Goal: Find specific page/section: Find specific page/section

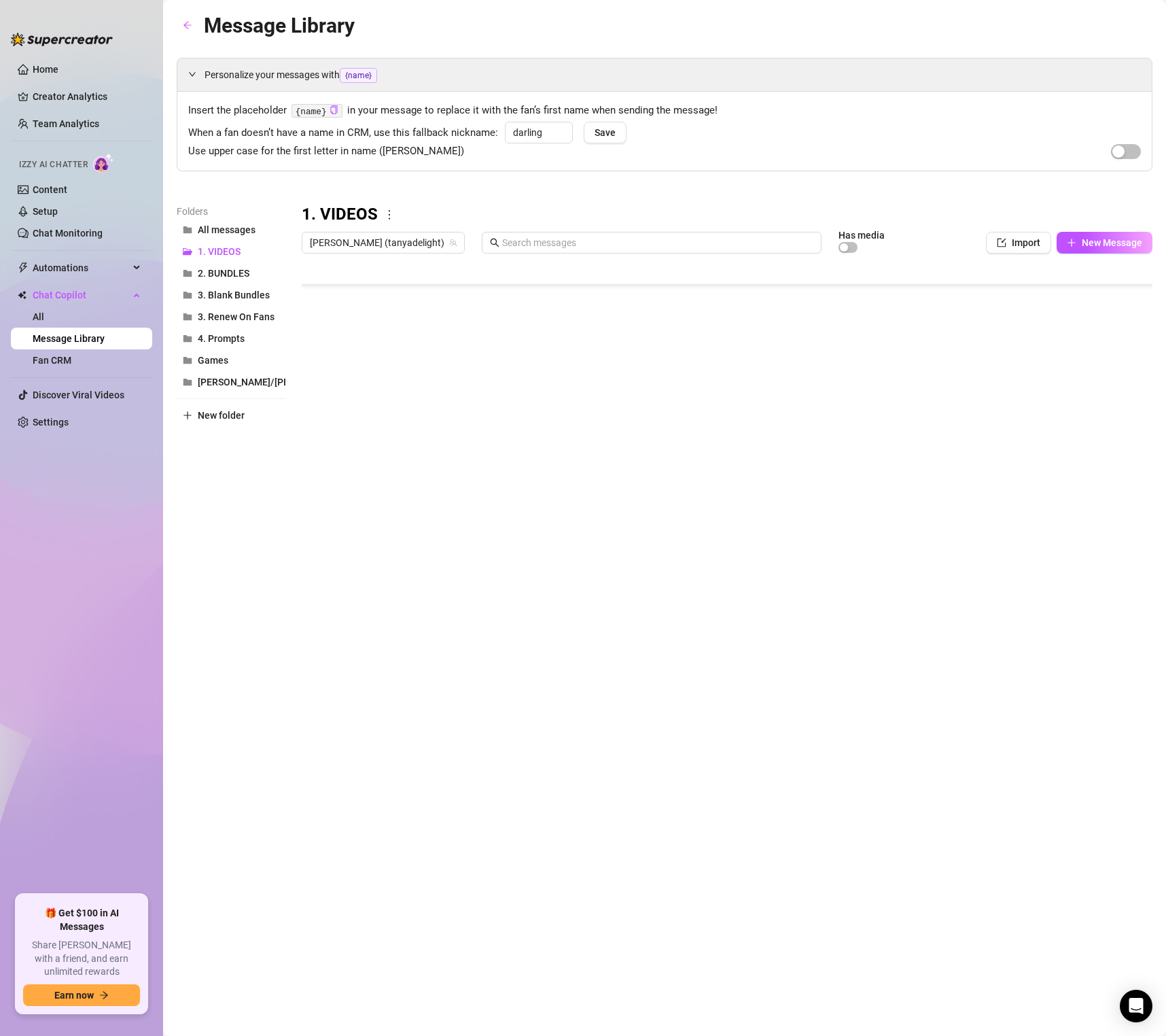
scroll to position [4201, 1]
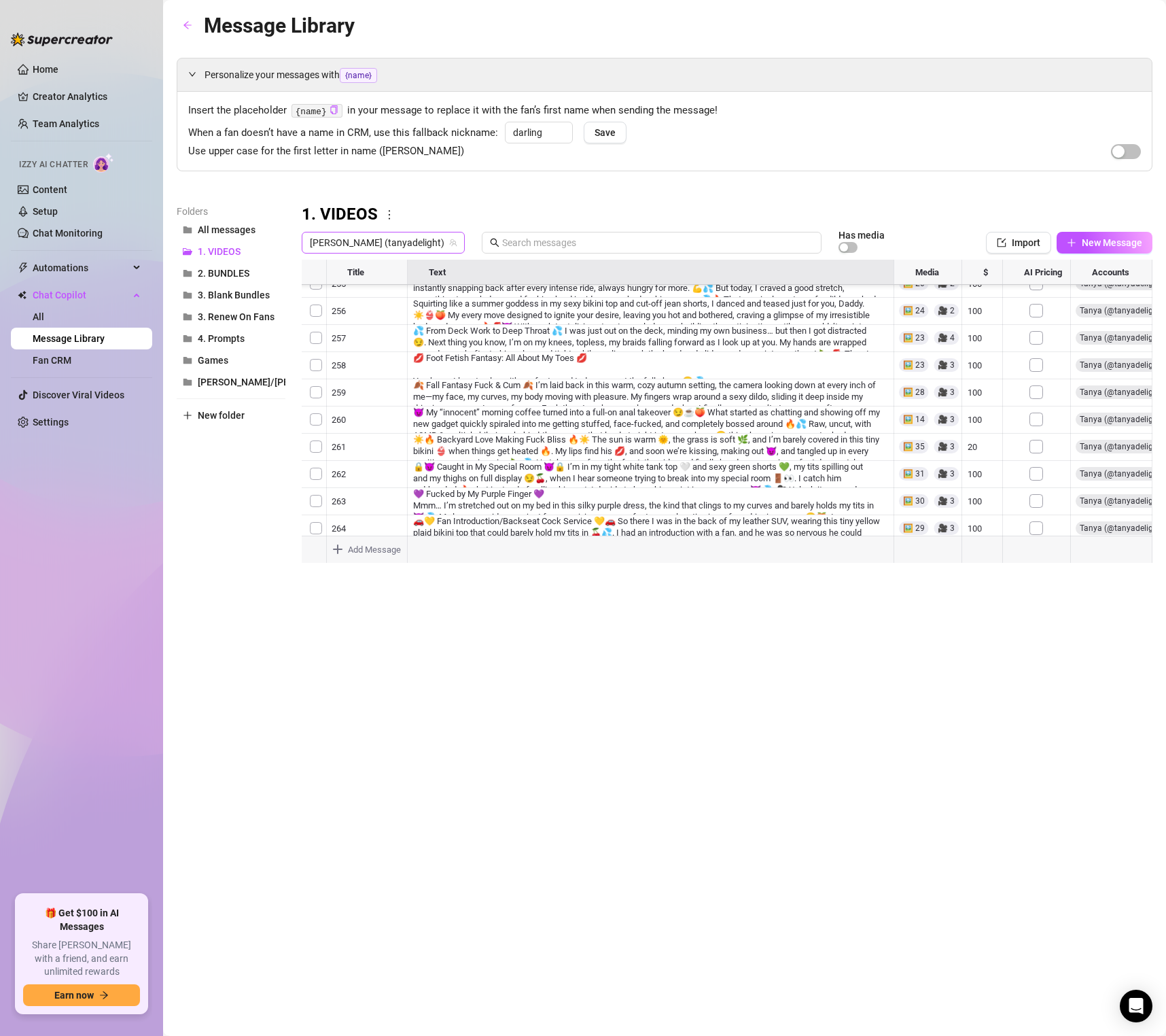
click at [366, 240] on span "[PERSON_NAME] (tanyadelight)" at bounding box center [383, 242] width 147 height 20
click at [412, 295] on span "( tanyadelight )" at bounding box center [442, 292] width 59 height 15
click at [449, 245] on icon "team" at bounding box center [453, 242] width 8 height 8
click at [361, 226] on h3 "1. VIDEOS" at bounding box center [339, 215] width 76 height 21
click at [357, 235] on span "[PERSON_NAME] (tanyadelight)" at bounding box center [383, 242] width 147 height 20
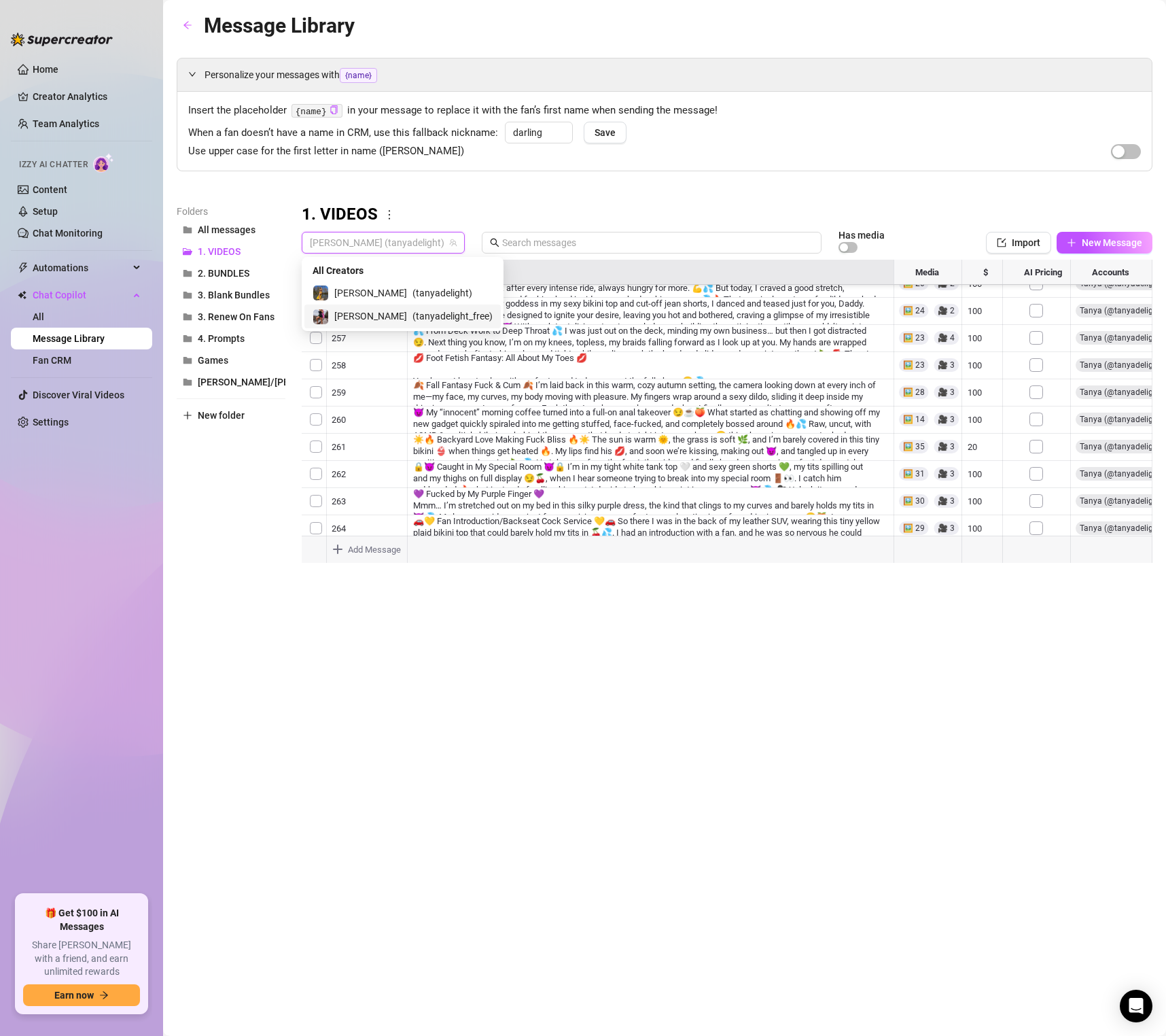
click at [412, 308] on span "( tanyadelight_free )" at bounding box center [452, 315] width 80 height 15
click at [631, 421] on div at bounding box center [726, 411] width 851 height 304
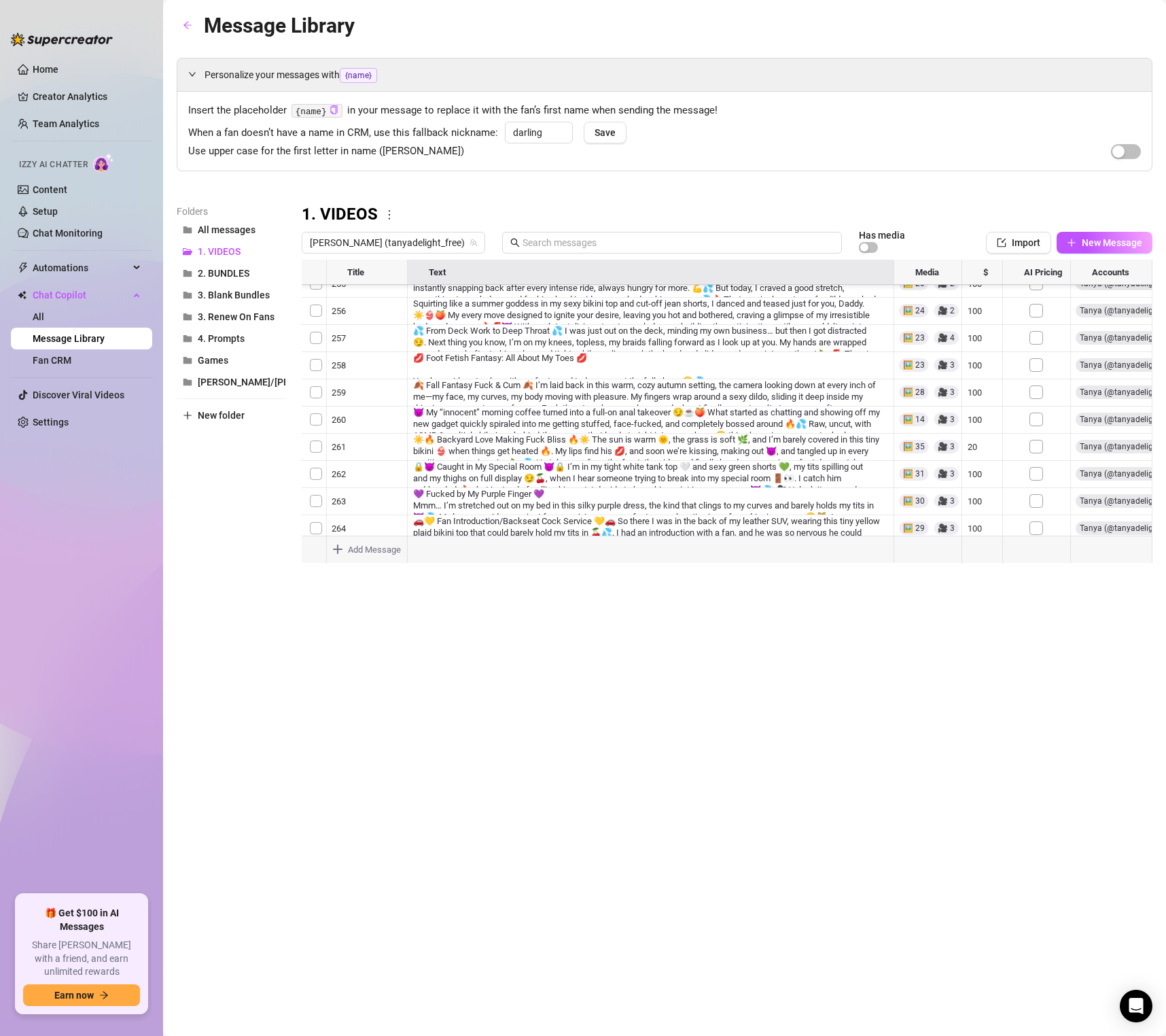
click at [583, 385] on div at bounding box center [726, 411] width 851 height 304
click at [513, 425] on div at bounding box center [726, 411] width 851 height 304
